Goal: Task Accomplishment & Management: Use online tool/utility

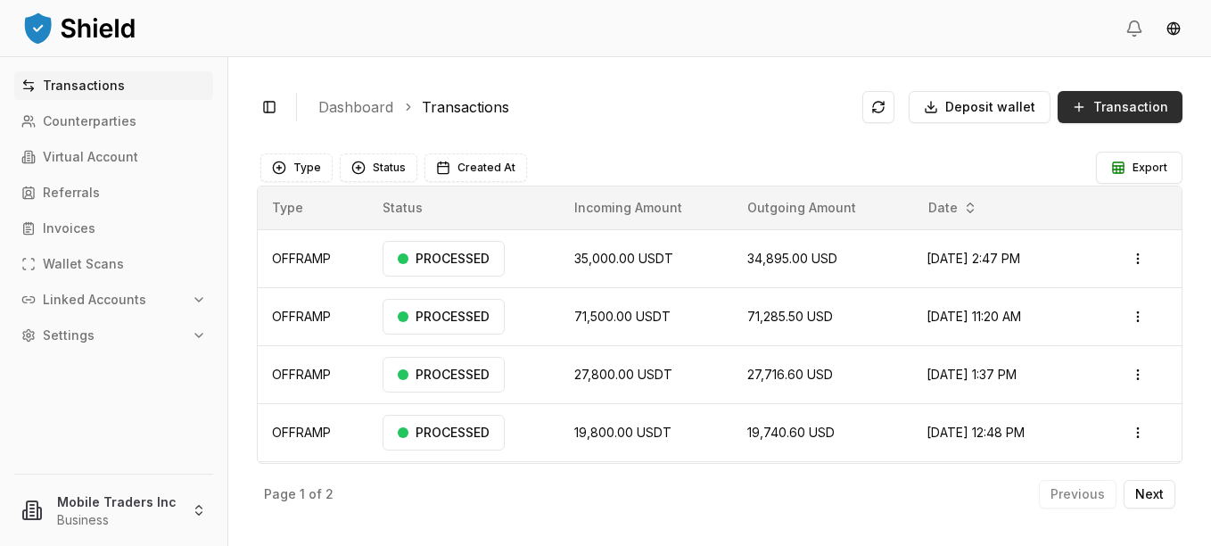
click at [1091, 111] on button "Transaction" at bounding box center [1119, 107] width 125 height 32
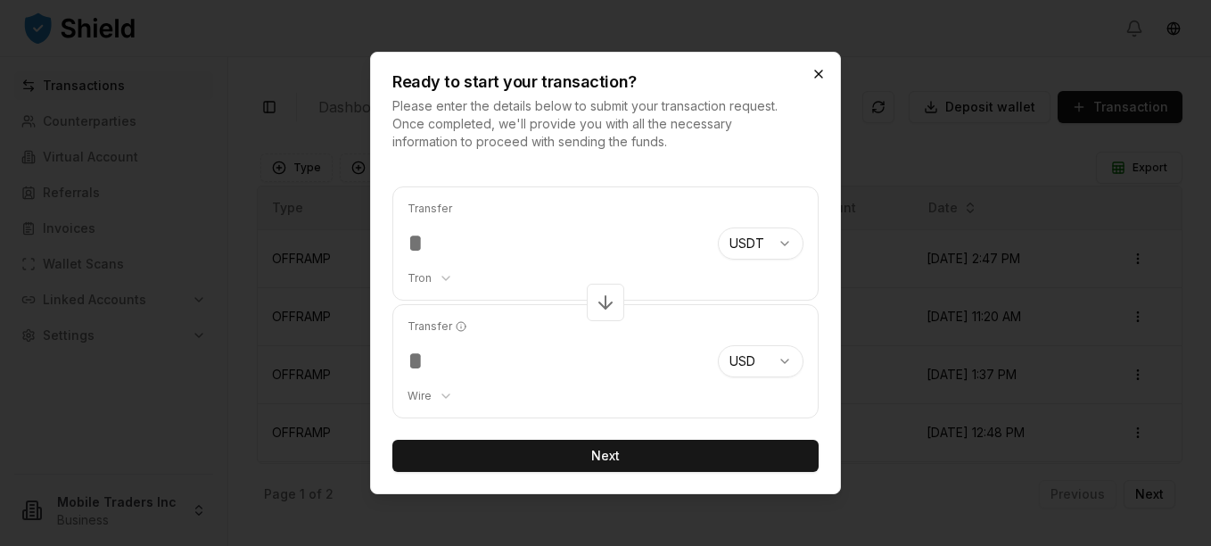
type input "******"
click at [820, 72] on icon "button" at bounding box center [818, 73] width 7 height 7
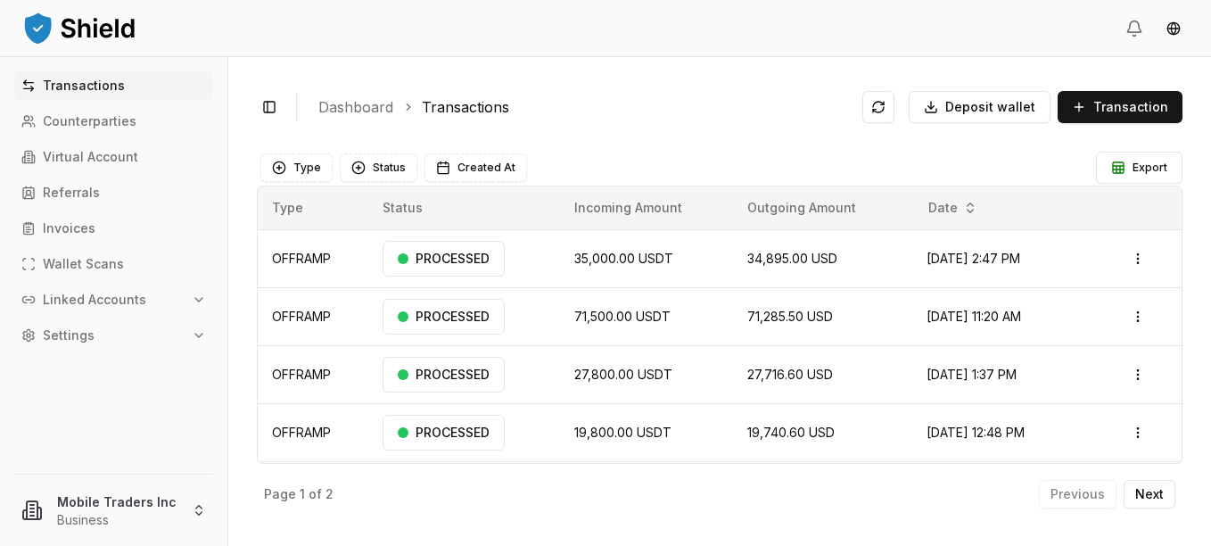
click at [509, 75] on div "Toggle Sidebar Dashboard Transactions Deposit wallet Transaction OFFRAMP 35,000…" at bounding box center [719, 301] width 983 height 489
drag, startPoint x: 426, startPoint y: 108, endPoint x: 549, endPoint y: 107, distance: 123.0
click at [549, 107] on ol "Dashboard Transactions" at bounding box center [583, 106] width 530 height 21
copy link "ransactions"
click at [1127, 108] on span "Transaction" at bounding box center [1130, 107] width 75 height 18
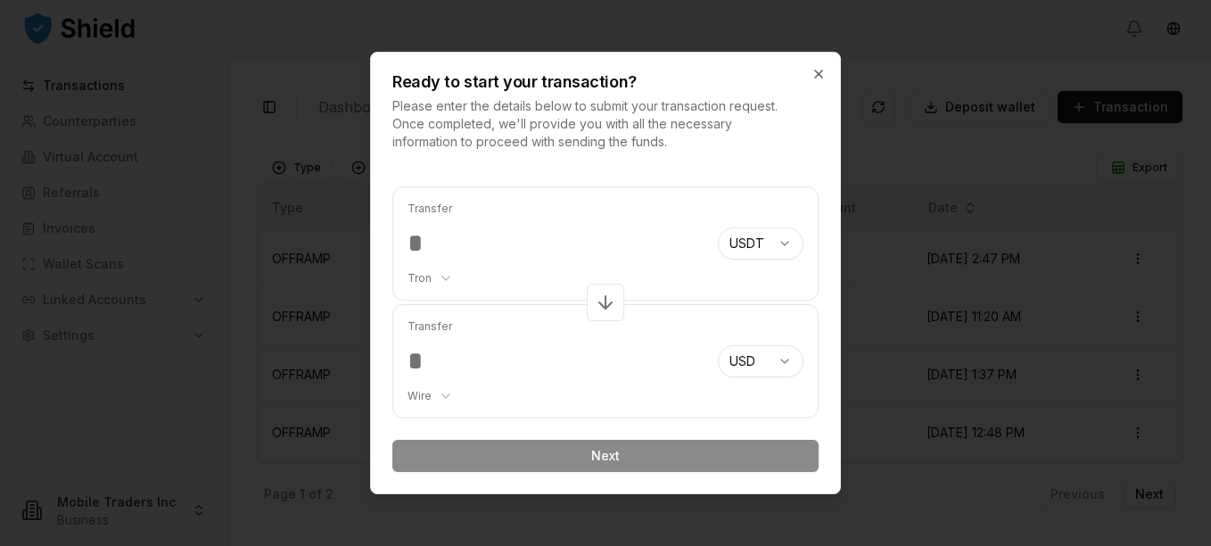
type input "*"
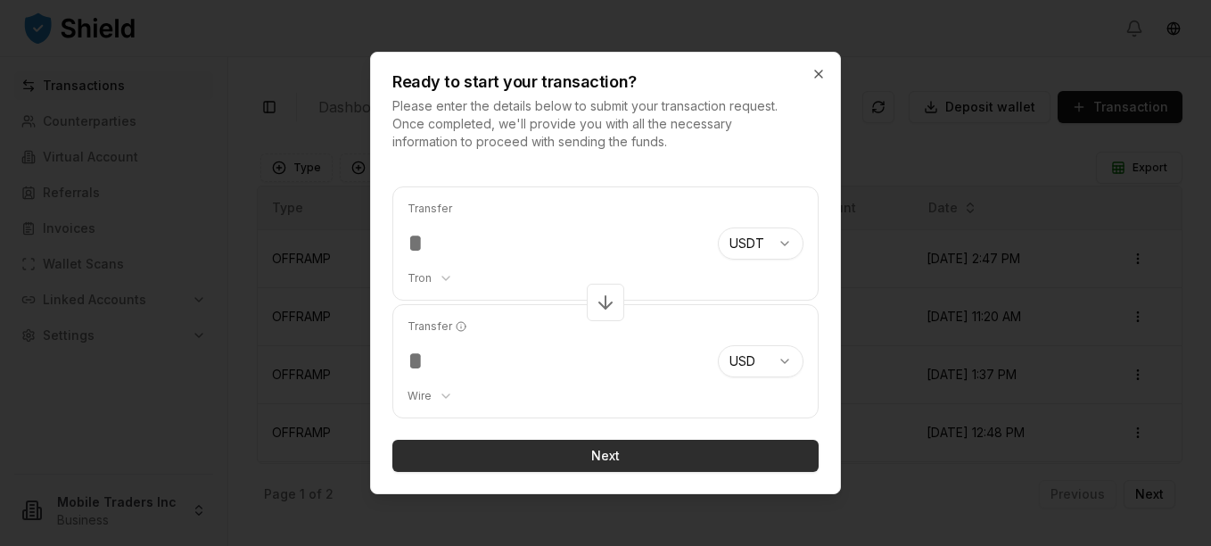
type input "*****"
click at [575, 455] on button "Next" at bounding box center [605, 456] width 426 height 32
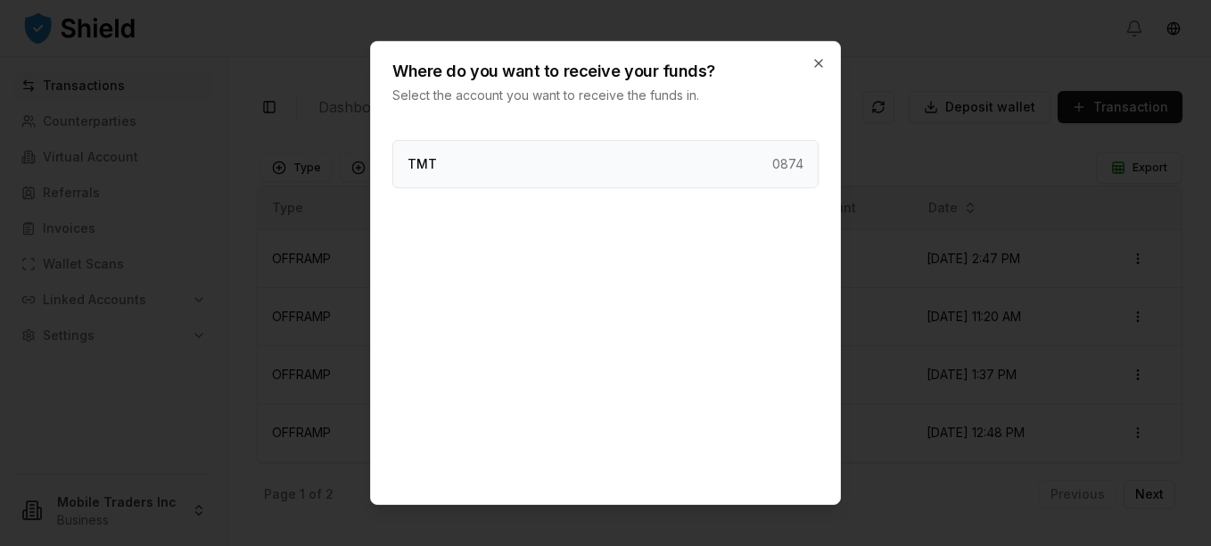
click at [491, 149] on div "TMT 0874" at bounding box center [605, 164] width 426 height 48
click at [491, 149] on div "Where do you want to receive your funds? Select the account you want to receive…" at bounding box center [605, 273] width 471 height 464
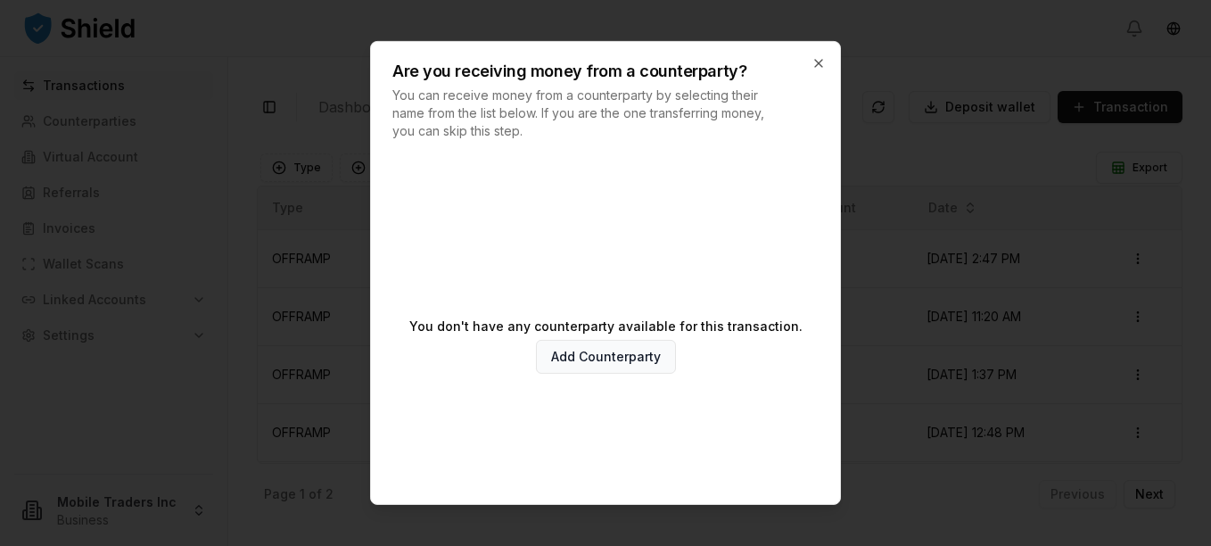
scroll to position [96, 0]
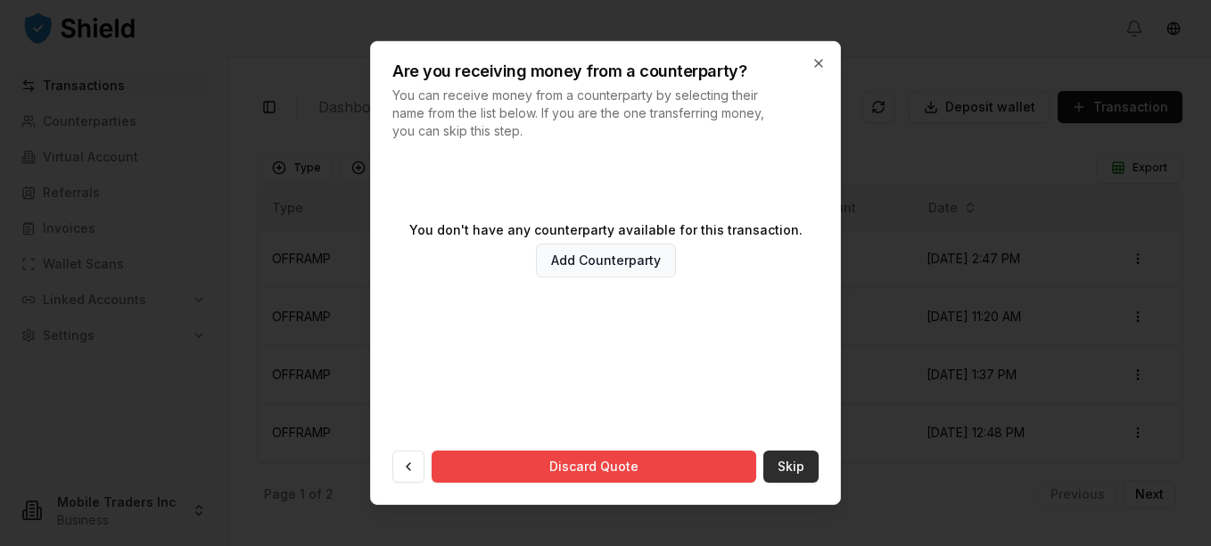
click at [793, 473] on button "Skip" at bounding box center [790, 466] width 55 height 32
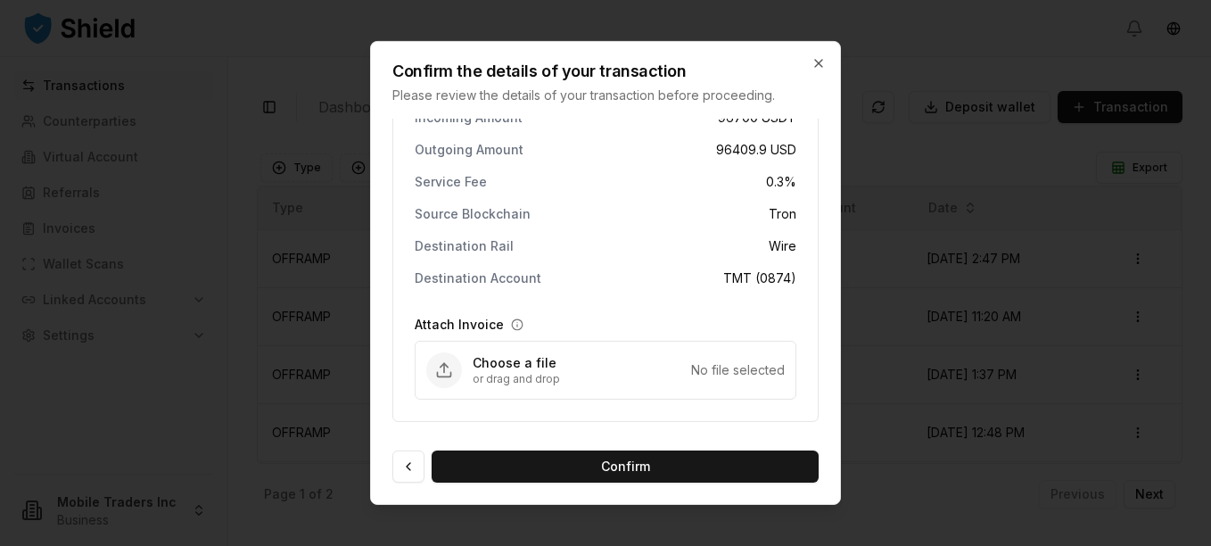
scroll to position [0, 0]
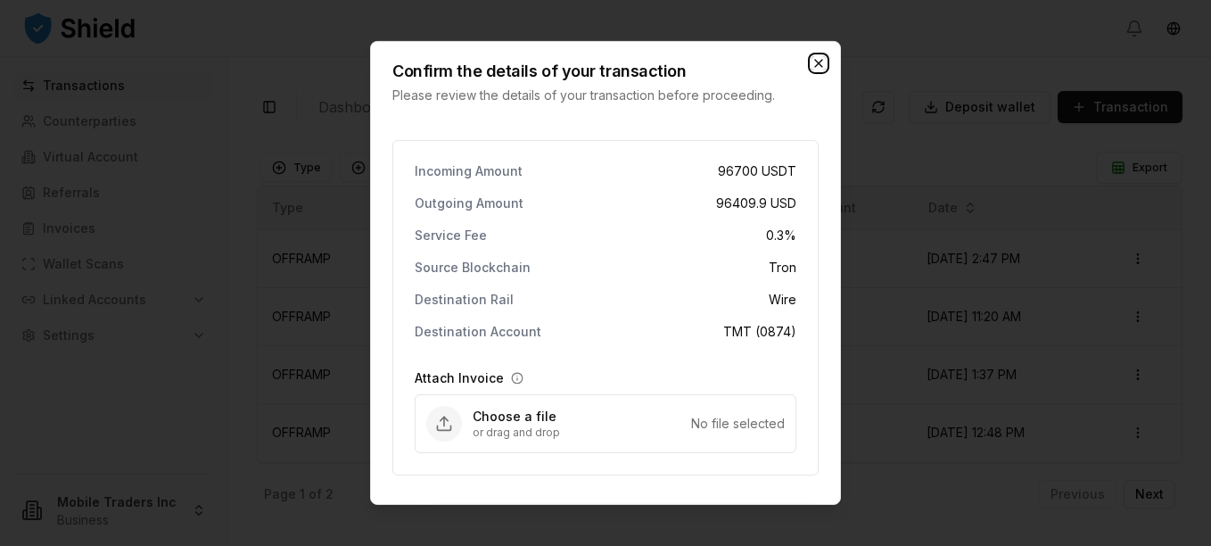
click at [820, 65] on icon "button" at bounding box center [818, 63] width 7 height 7
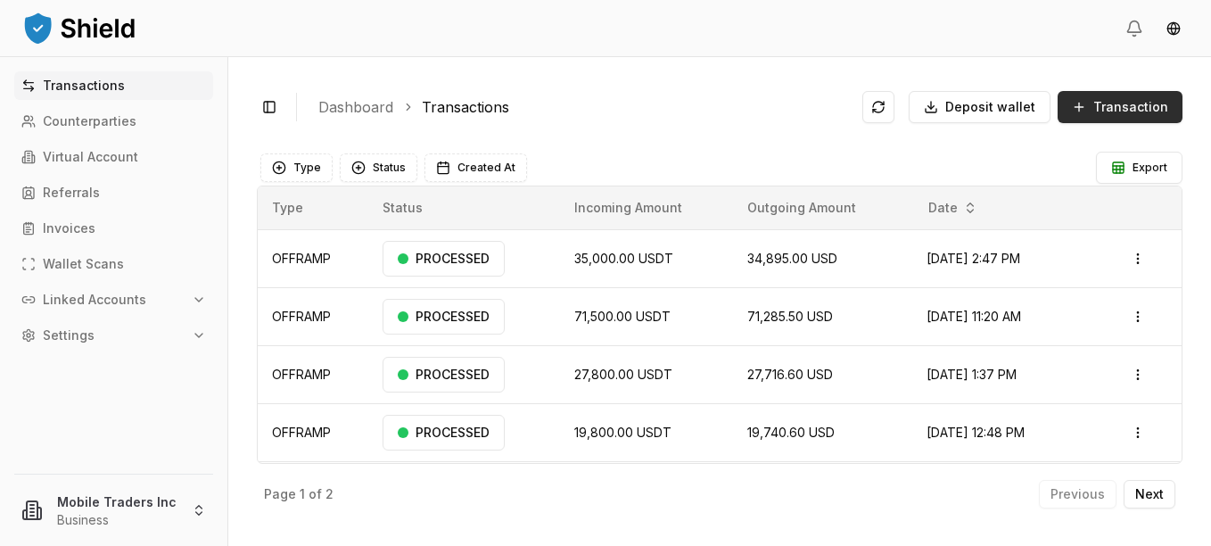
click at [1107, 115] on span "Transaction" at bounding box center [1130, 107] width 75 height 18
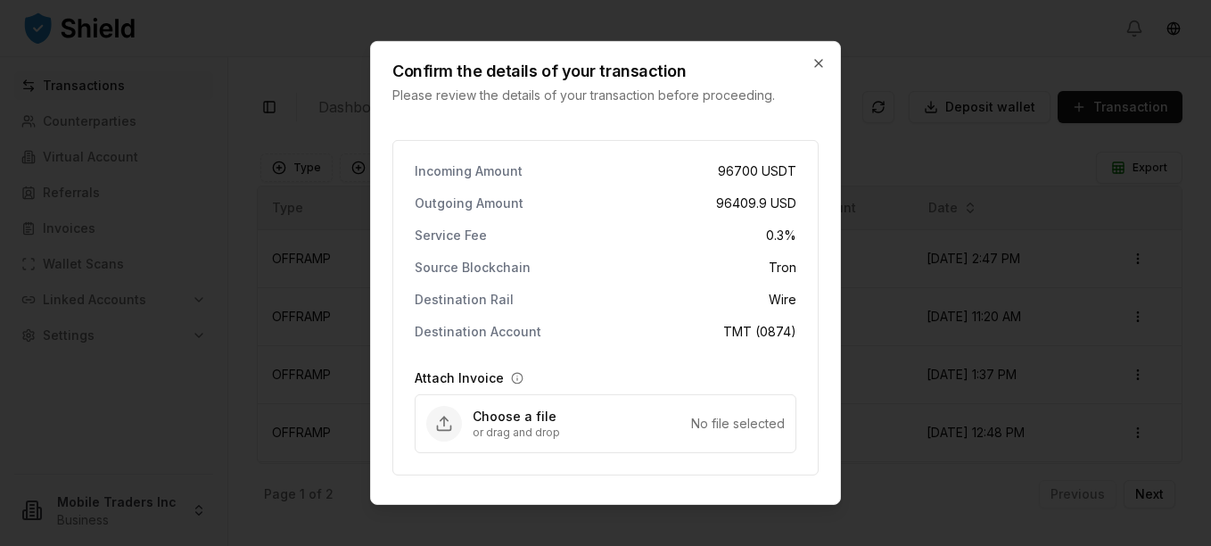
scroll to position [53, 0]
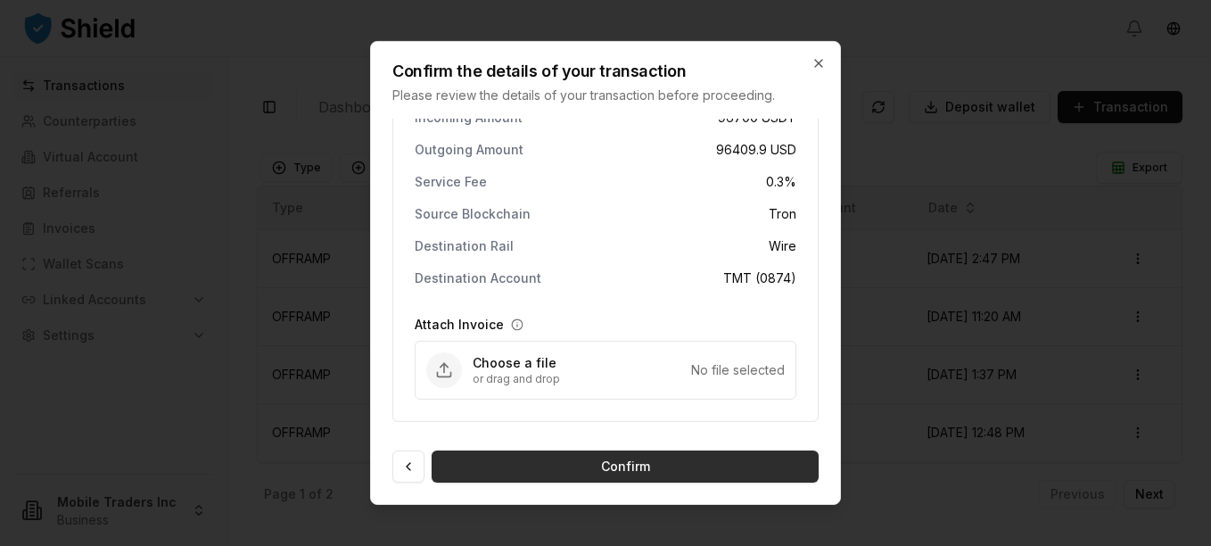
click at [601, 473] on button "Confirm" at bounding box center [625, 466] width 387 height 32
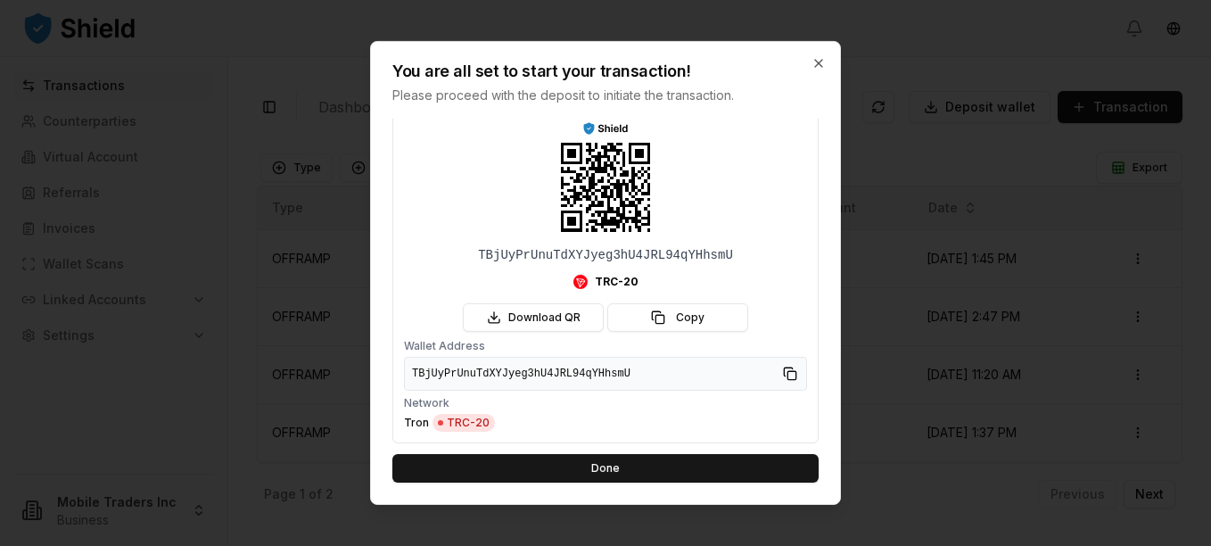
scroll to position [0, 0]
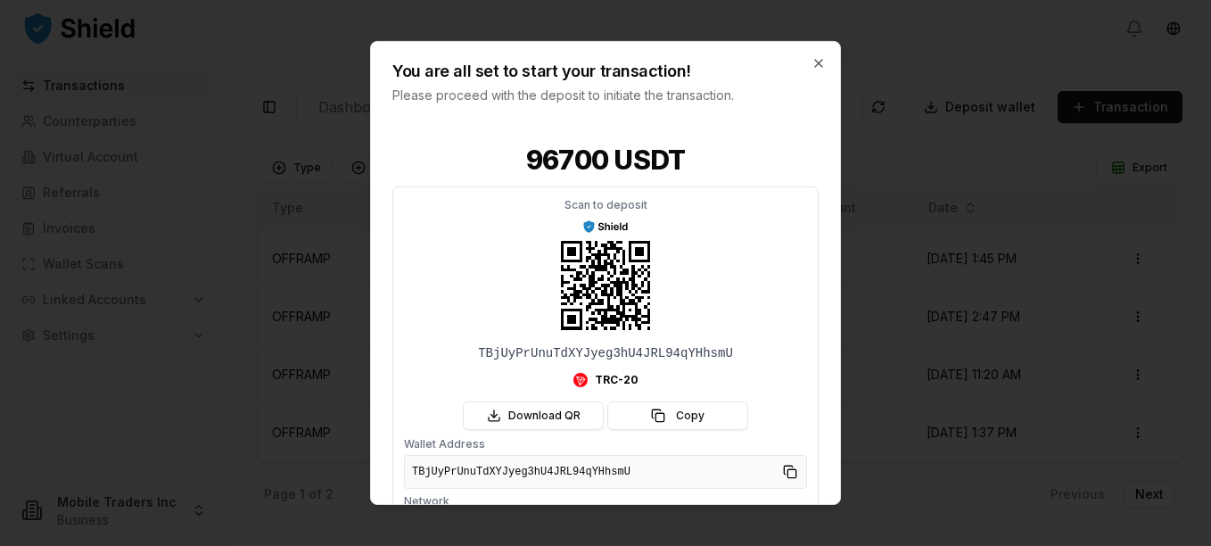
click at [820, 71] on div "You are all set to start your transaction! Please proceed with the deposit to i…" at bounding box center [605, 73] width 469 height 62
click at [819, 59] on icon "button" at bounding box center [818, 63] width 14 height 14
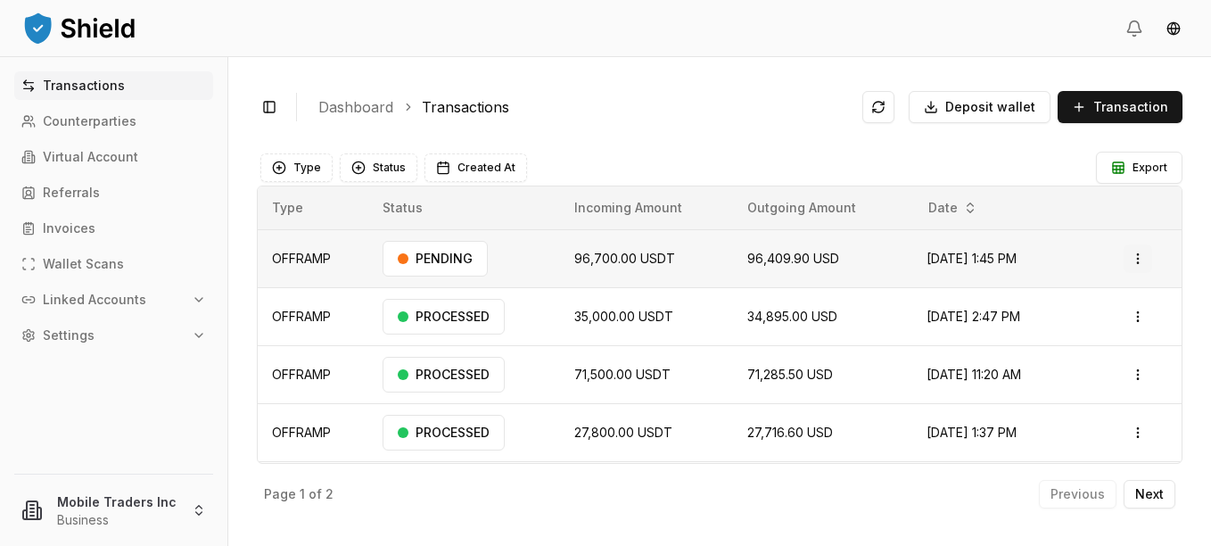
click at [1129, 251] on html "Transactions Counterparties Virtual Account Referrals Invoices Wallet Scans Lin…" at bounding box center [605, 273] width 1211 height 546
click at [1078, 358] on p "Delete" at bounding box center [1087, 354] width 36 height 11
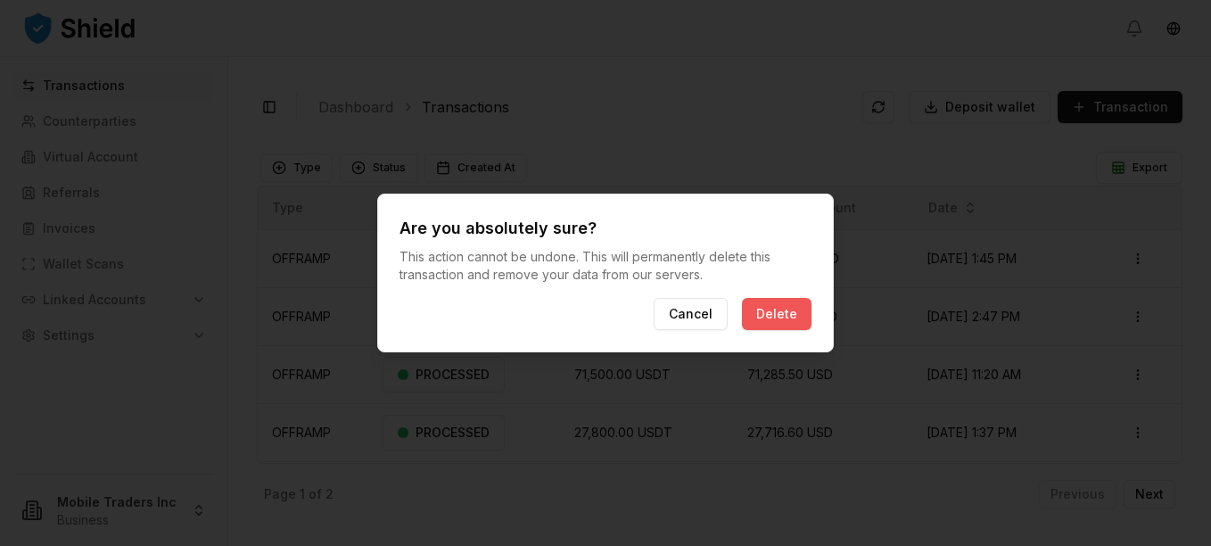
click at [779, 310] on button "Delete" at bounding box center [777, 314] width 70 height 32
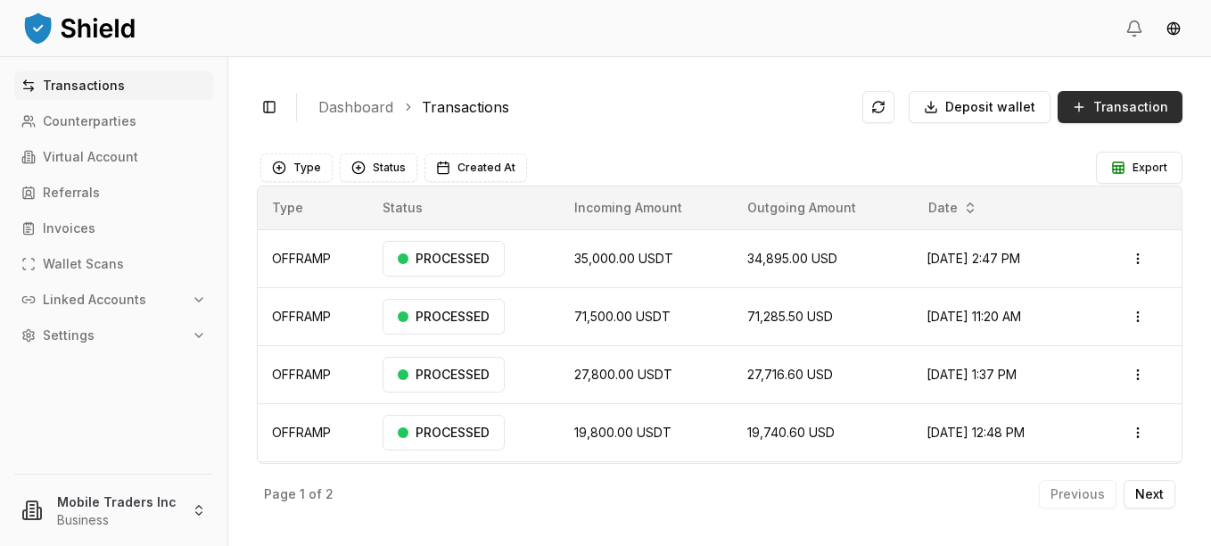
click at [1098, 113] on span "Transaction" at bounding box center [1130, 107] width 75 height 18
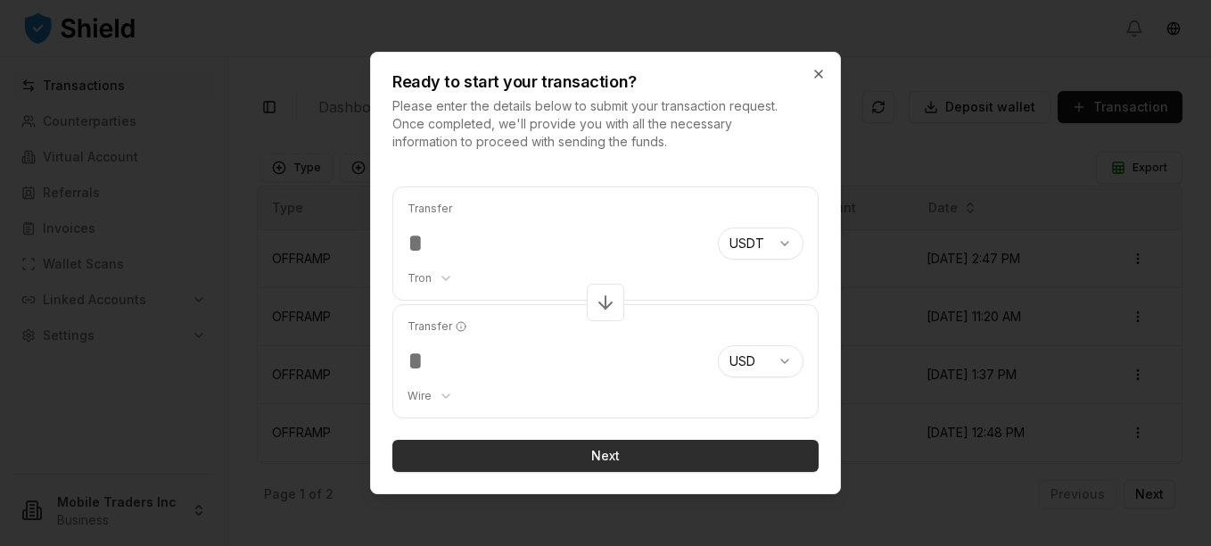
type input "******"
click at [601, 448] on button "Next" at bounding box center [605, 456] width 426 height 32
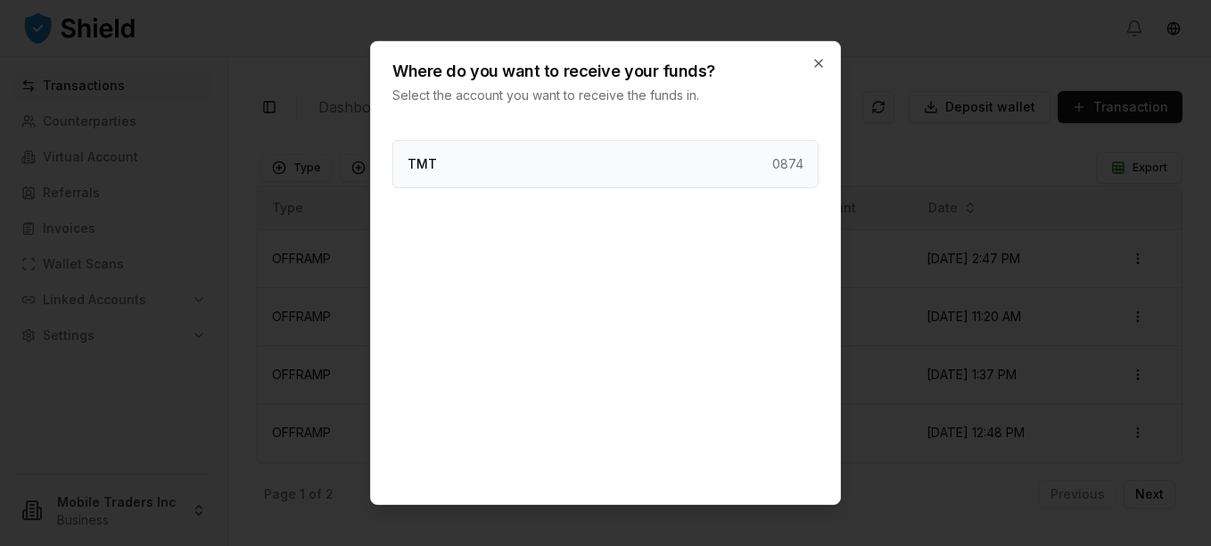
click at [461, 170] on div "TMT 0874" at bounding box center [605, 164] width 426 height 48
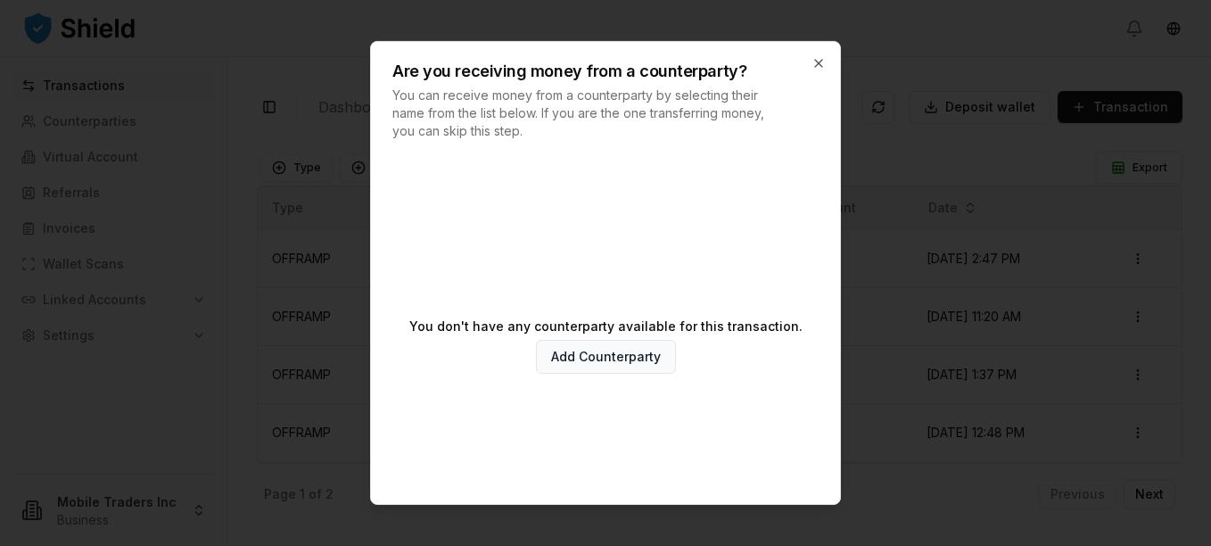
scroll to position [96, 0]
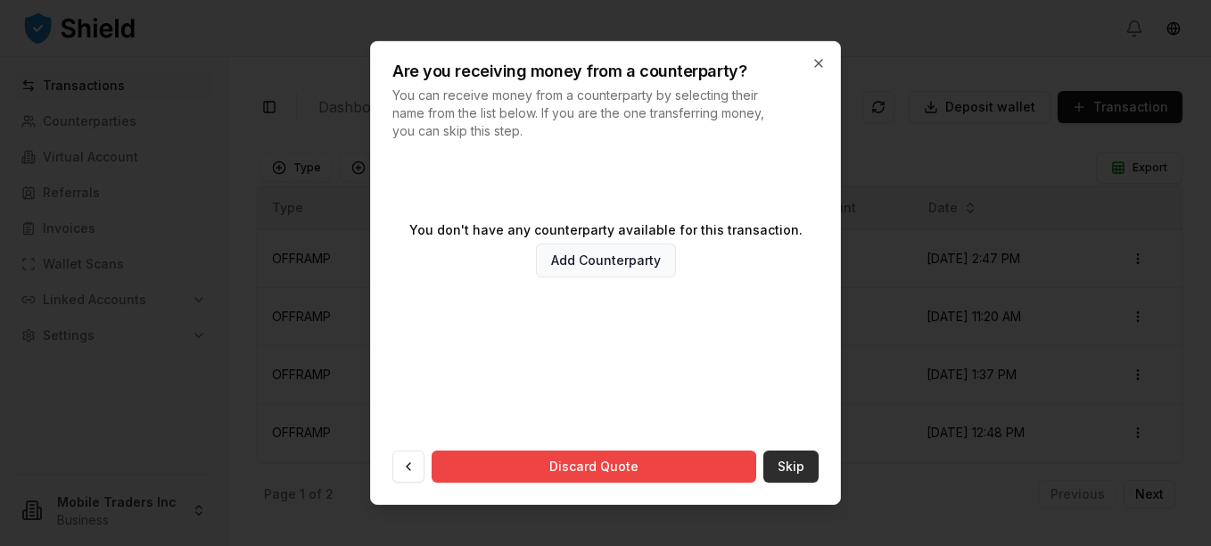
click at [779, 472] on button "Skip" at bounding box center [790, 466] width 55 height 32
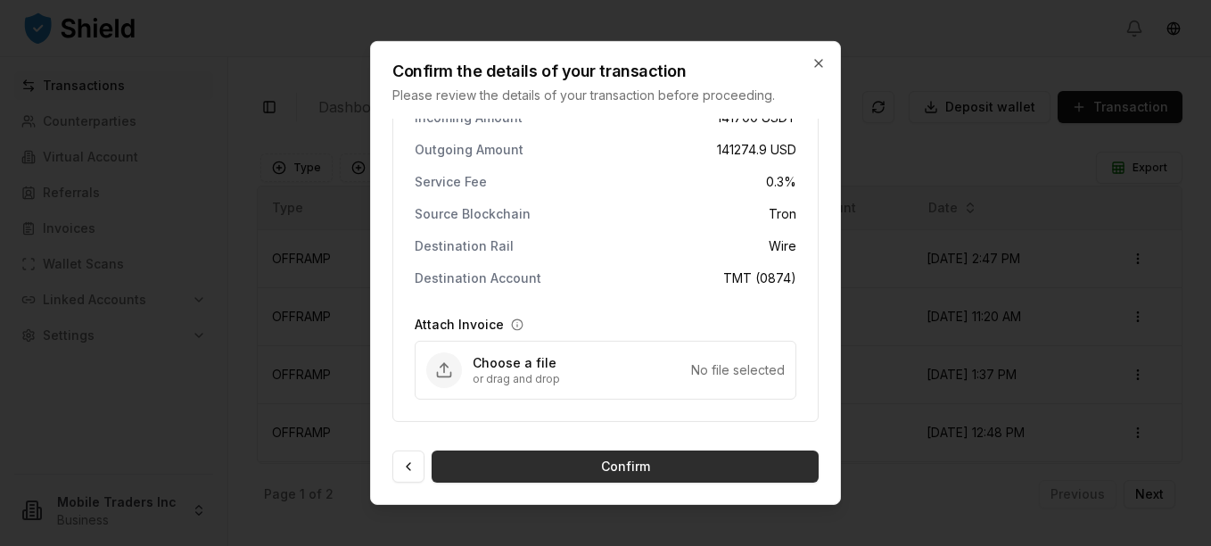
click at [596, 453] on button "Confirm" at bounding box center [625, 466] width 387 height 32
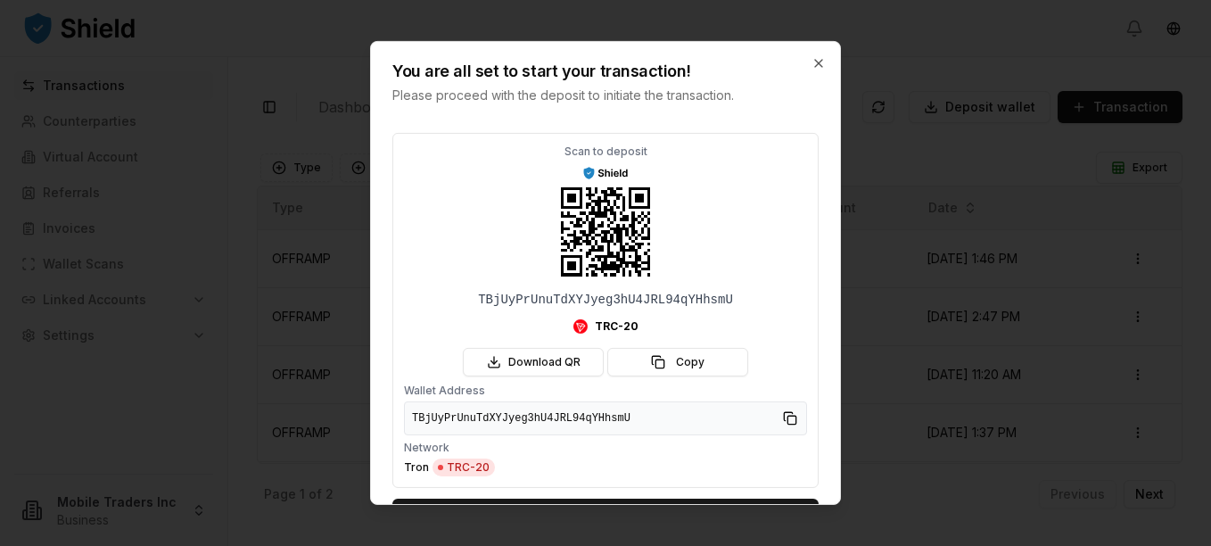
scroll to position [98, 0]
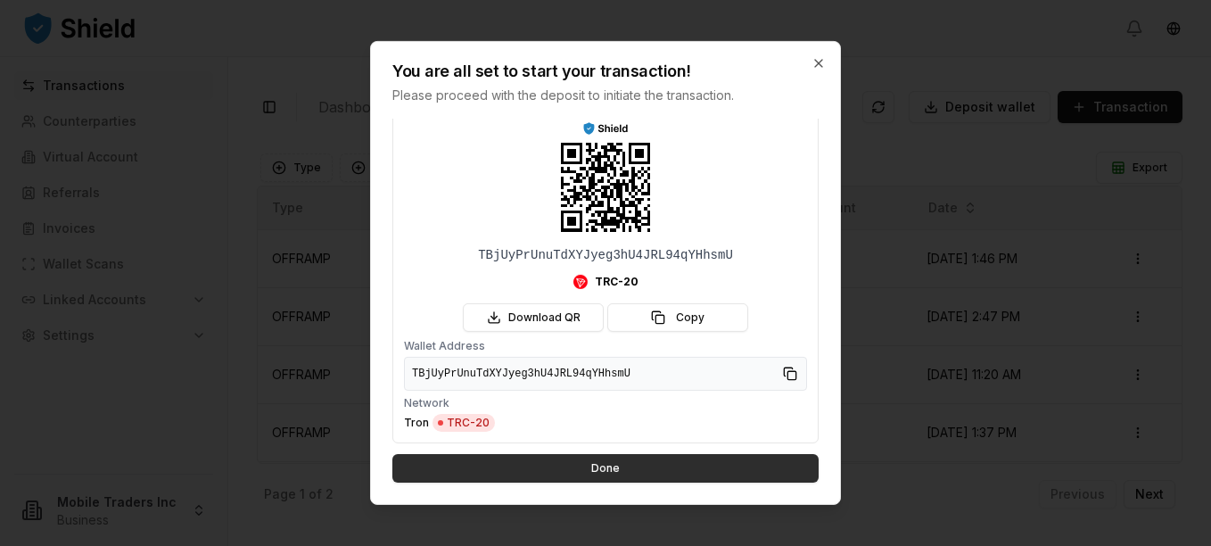
click at [597, 463] on button "Done" at bounding box center [605, 468] width 426 height 29
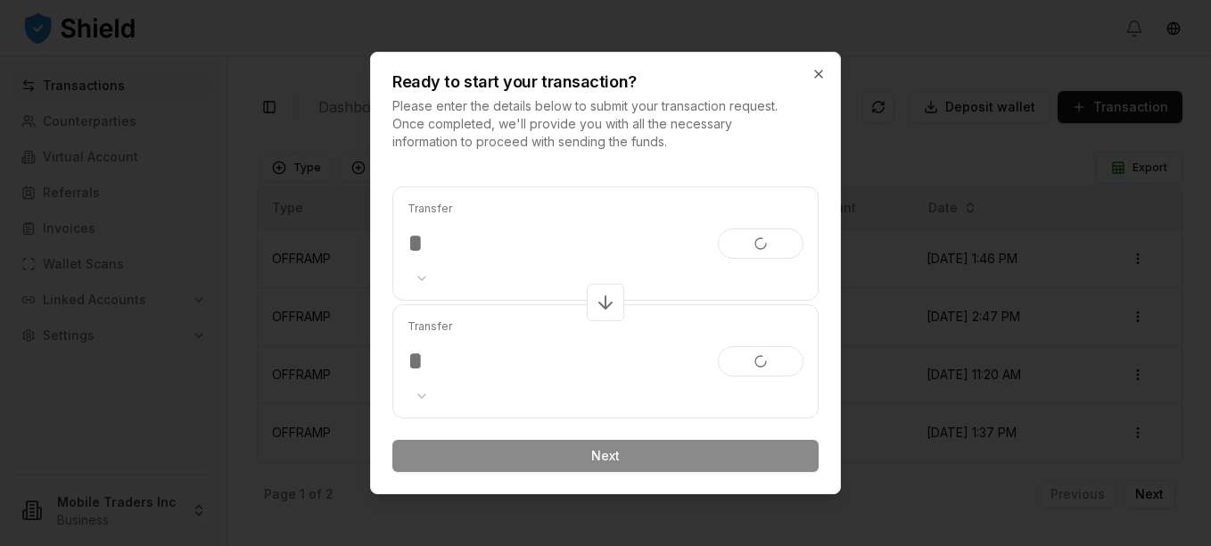
scroll to position [0, 0]
